Goal: Task Accomplishment & Management: Use online tool/utility

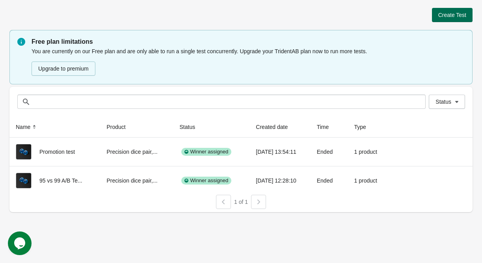
click at [448, 15] on span "Create Test" at bounding box center [452, 15] width 28 height 6
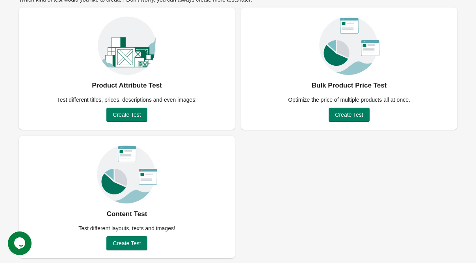
scroll to position [55, 0]
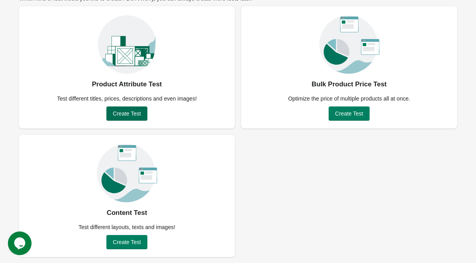
click at [124, 114] on span "Create Test" at bounding box center [127, 113] width 28 height 6
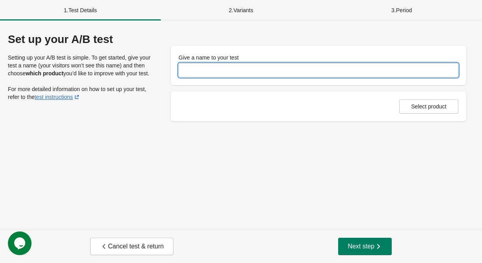
click at [187, 69] on input "Give a name to your test" at bounding box center [319, 70] width 280 height 14
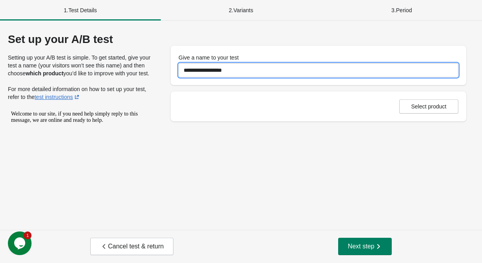
click at [190, 76] on input "**********" at bounding box center [319, 70] width 280 height 14
click at [188, 73] on input "**********" at bounding box center [319, 70] width 280 height 14
click at [197, 73] on input "**********" at bounding box center [319, 70] width 280 height 14
click at [240, 69] on input "**********" at bounding box center [319, 70] width 280 height 14
click at [236, 71] on input "**********" at bounding box center [319, 70] width 280 height 14
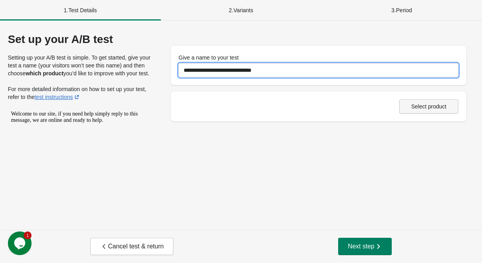
type input "**********"
click at [417, 108] on span "Select product" at bounding box center [428, 106] width 35 height 6
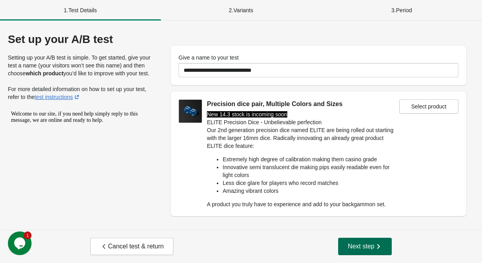
click at [358, 250] on span "Next step" at bounding box center [365, 246] width 35 height 8
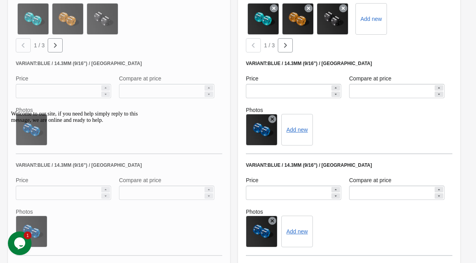
scroll to position [389, 0]
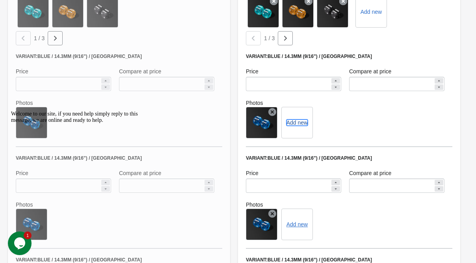
click at [298, 122] on button "Add new" at bounding box center [297, 122] width 21 height 6
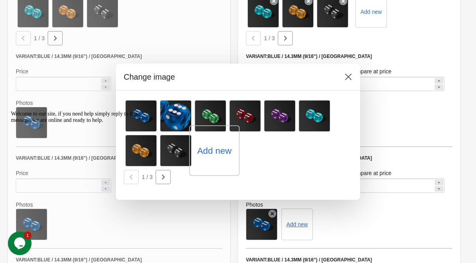
click at [220, 153] on label "Add new" at bounding box center [214, 150] width 34 height 13
click at [0, 0] on input "Add new" at bounding box center [0, 0] width 0 height 0
click at [222, 155] on label "Add new" at bounding box center [214, 150] width 34 height 13
click at [0, 0] on input "Add new" at bounding box center [0, 0] width 0 height 0
click at [215, 151] on label "Add new" at bounding box center [214, 150] width 34 height 13
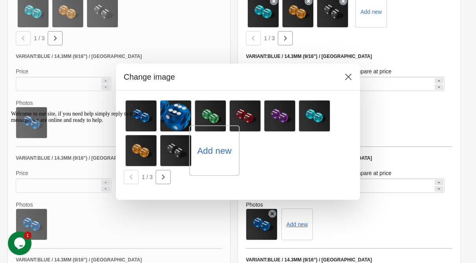
click at [0, 0] on input "Add new" at bounding box center [0, 0] width 0 height 0
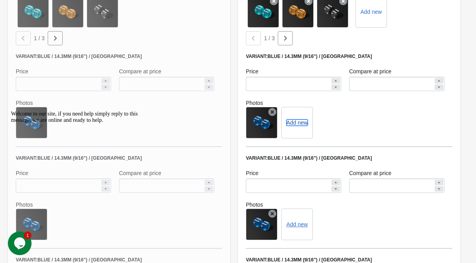
click at [297, 122] on button "Add new" at bounding box center [297, 122] width 21 height 6
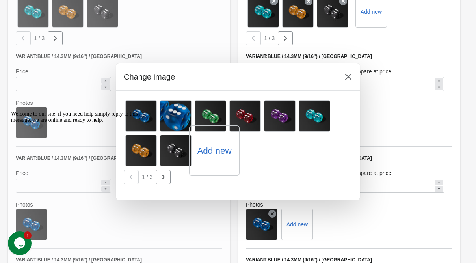
click at [212, 154] on label "Add new" at bounding box center [214, 150] width 34 height 13
click at [0, 0] on input "Add new" at bounding box center [0, 0] width 0 height 0
click at [349, 82] on button at bounding box center [348, 77] width 14 height 14
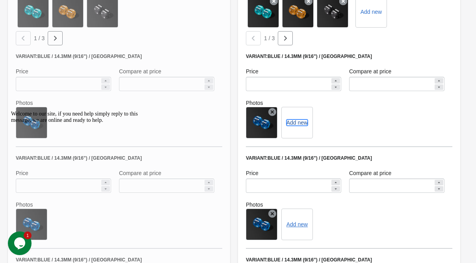
click at [296, 122] on button "Add new" at bounding box center [297, 122] width 21 height 6
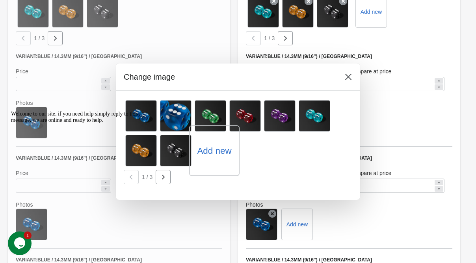
click at [210, 155] on label "Add new" at bounding box center [214, 150] width 34 height 13
click at [0, 0] on input "Add new" at bounding box center [0, 0] width 0 height 0
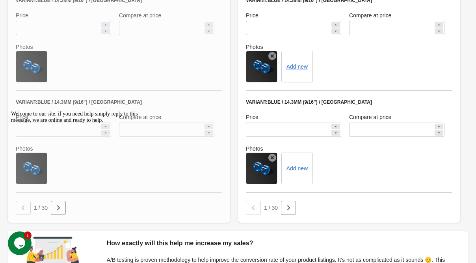
scroll to position [625, 0]
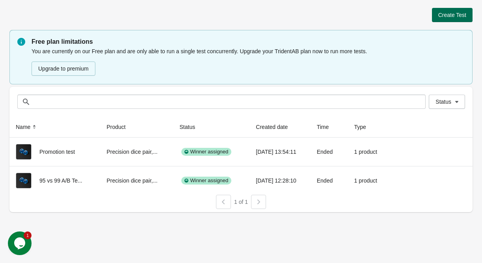
click at [456, 13] on span "Create Test" at bounding box center [452, 15] width 28 height 6
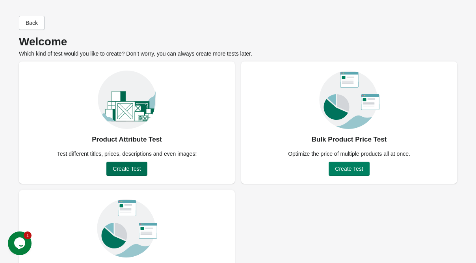
click at [126, 164] on button "Create Test" at bounding box center [126, 169] width 41 height 14
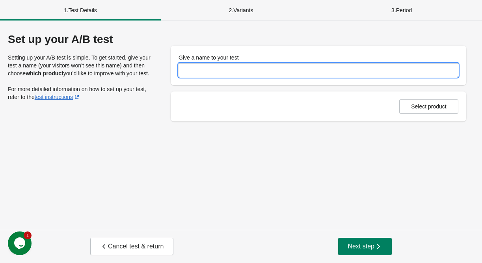
click at [209, 71] on input "Give a name to your test" at bounding box center [319, 70] width 280 height 14
type input "**********"
click at [423, 104] on span "Select product" at bounding box center [428, 106] width 35 height 6
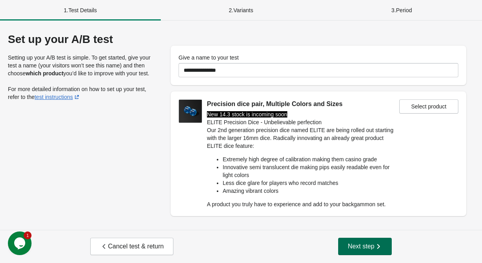
click at [361, 252] on button "Next step" at bounding box center [365, 246] width 54 height 17
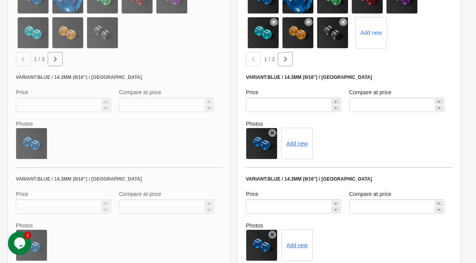
scroll to position [394, 0]
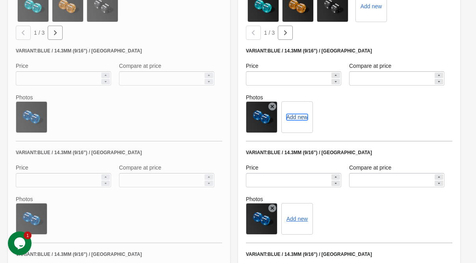
click at [293, 118] on button "Add new" at bounding box center [297, 117] width 21 height 6
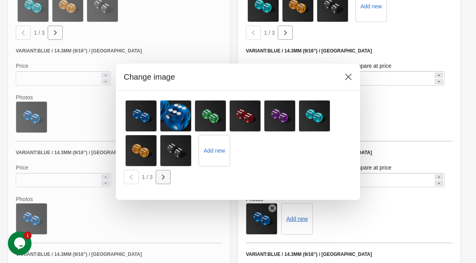
click at [157, 177] on button "button" at bounding box center [163, 177] width 15 height 14
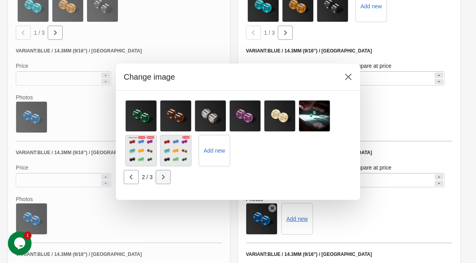
click at [166, 177] on icon "button" at bounding box center [163, 177] width 8 height 8
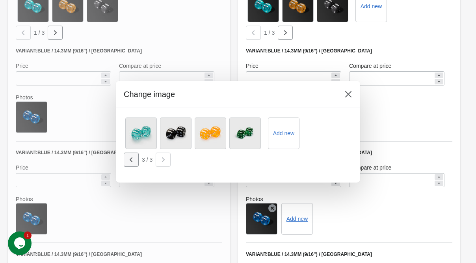
click at [132, 162] on icon "button" at bounding box center [131, 160] width 8 height 8
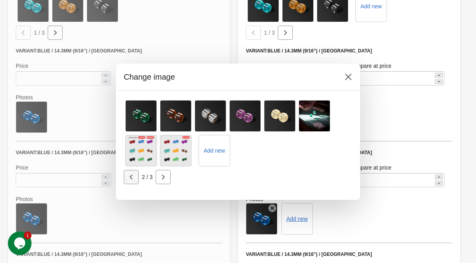
click at [132, 179] on icon "button" at bounding box center [131, 177] width 8 height 8
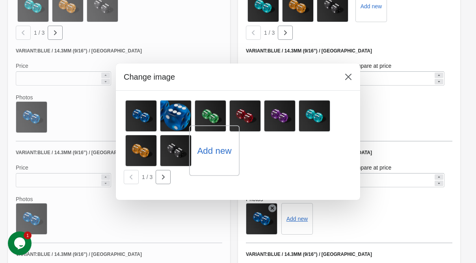
click at [220, 152] on label "Add new" at bounding box center [214, 150] width 34 height 13
click at [0, 0] on input "Add new" at bounding box center [0, 0] width 0 height 0
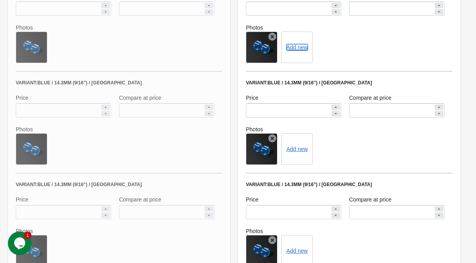
scroll to position [473, 0]
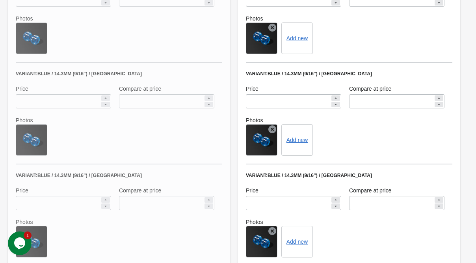
click at [14, 240] on icon "Opens Chat This icon Opens the chat window." at bounding box center [19, 243] width 13 height 13
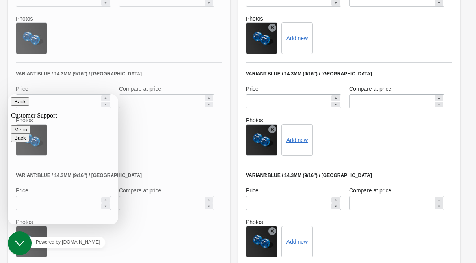
type textarea "**********"
click at [30, 125] on button "Menu" at bounding box center [20, 129] width 19 height 8
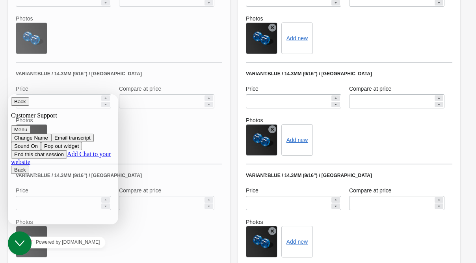
click at [84, 97] on div "Back Customer Support Menu Change Name Email transcript Sound On Pop out widget…" at bounding box center [63, 131] width 104 height 68
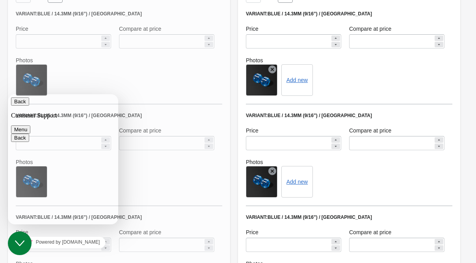
scroll to position [389, 0]
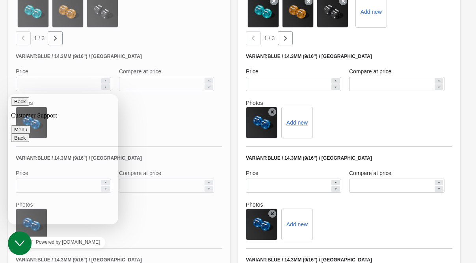
click at [22, 104] on button "Back" at bounding box center [20, 101] width 18 height 8
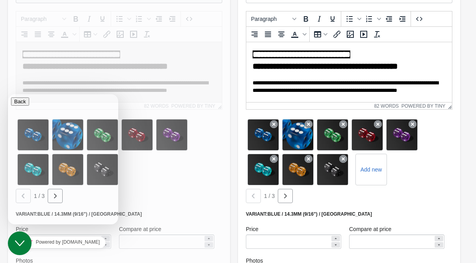
scroll to position [79, 0]
drag, startPoint x: 116, startPoint y: 164, endPoint x: 114, endPoint y: 171, distance: 7.2
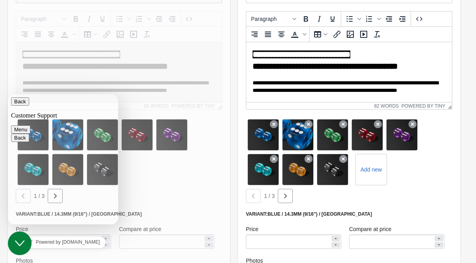
drag, startPoint x: 116, startPoint y: 161, endPoint x: 116, endPoint y: 173, distance: 12.2
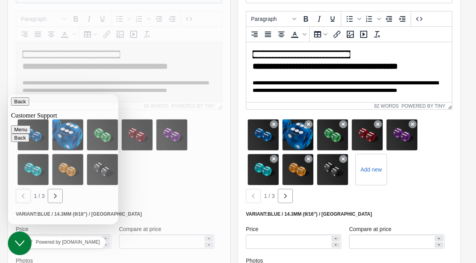
type input "*****"
type input "**********"
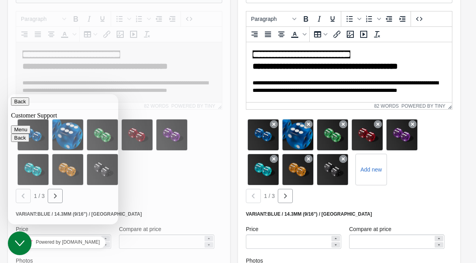
drag, startPoint x: 24, startPoint y: 244, endPoint x: 95, endPoint y: 459, distance: 226.0
click at [24, 244] on div "Close Chat This icon closes the chat window." at bounding box center [20, 242] width 24 height 9
